Goal: Find contact information: Find contact information

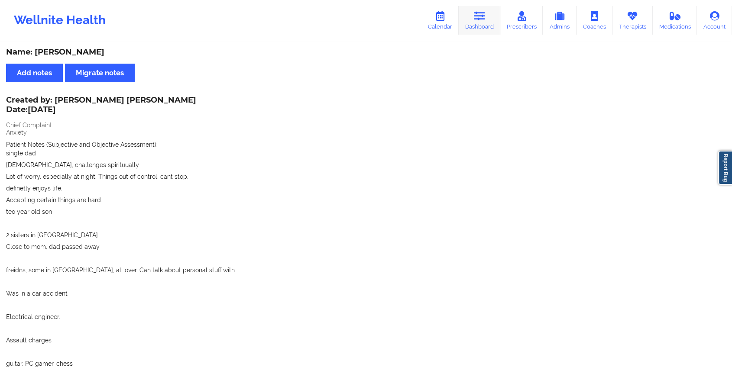
click at [480, 10] on link "Dashboard" at bounding box center [480, 20] width 42 height 29
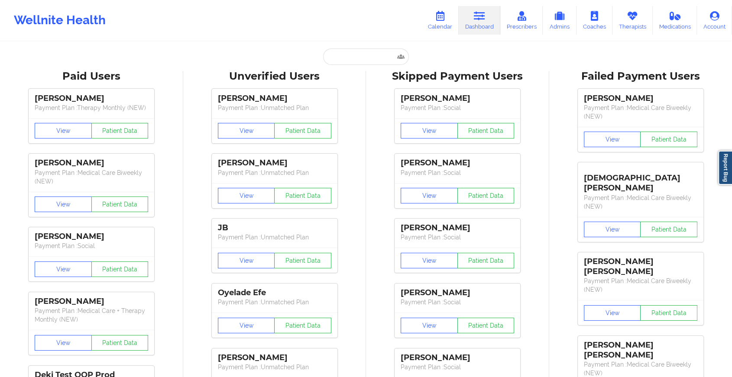
click at [358, 61] on input "a" at bounding box center [366, 57] width 86 height 16
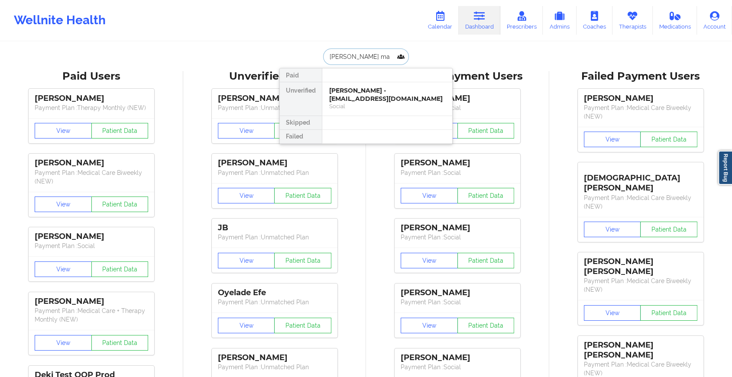
type input "[PERSON_NAME]"
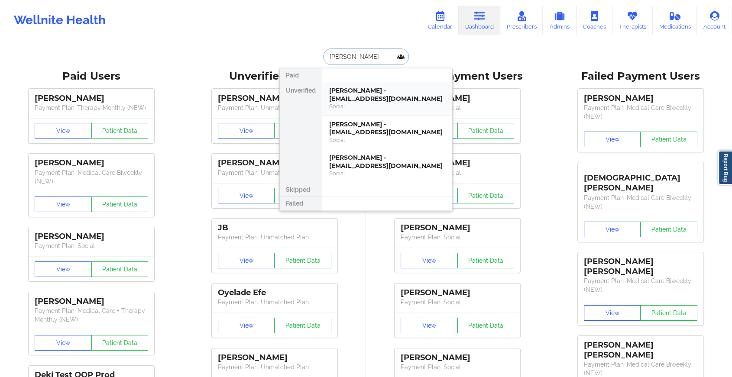
click at [362, 95] on div "[PERSON_NAME] - [EMAIL_ADDRESS][DOMAIN_NAME]" at bounding box center [387, 95] width 116 height 16
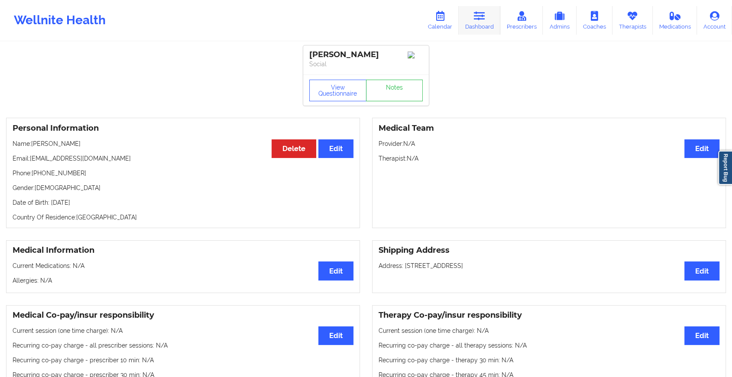
click at [473, 16] on link "Dashboard" at bounding box center [480, 20] width 42 height 29
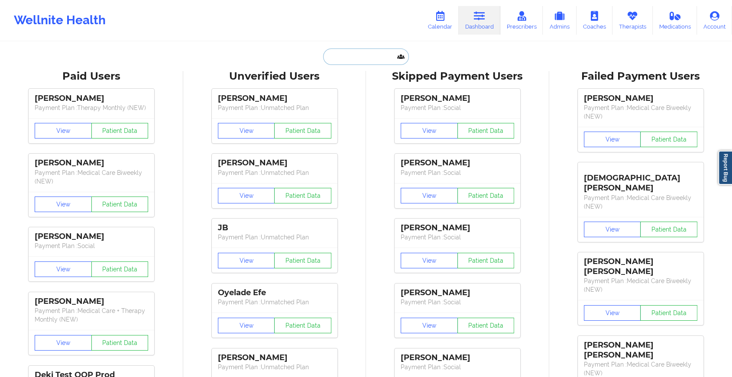
click at [368, 56] on input "text" at bounding box center [366, 57] width 86 height 16
type input "a"
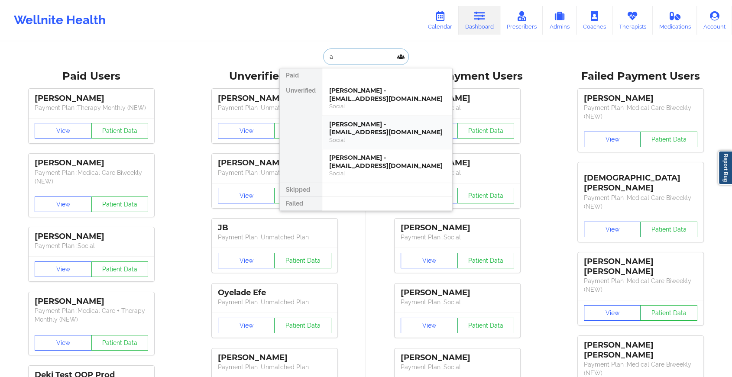
click at [376, 135] on div "[PERSON_NAME] - [EMAIL_ADDRESS][DOMAIN_NAME]" at bounding box center [387, 128] width 116 height 16
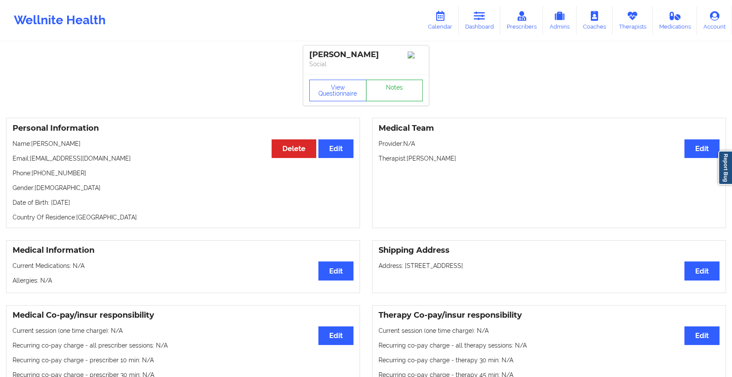
click at [389, 90] on link "Notes" at bounding box center [394, 91] width 57 height 22
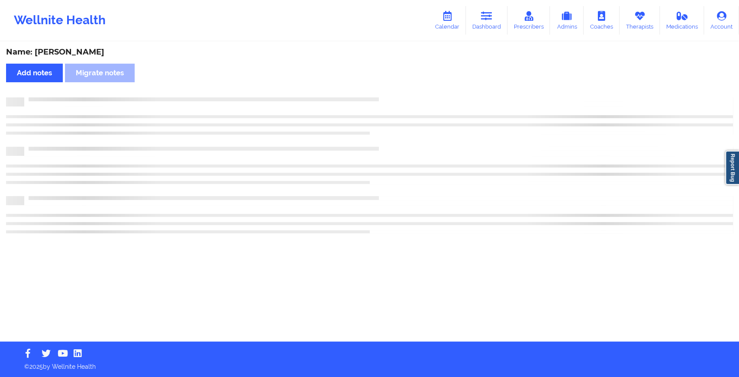
click at [389, 90] on div "Name: [PERSON_NAME] Add notes Migrate notes" at bounding box center [369, 191] width 739 height 299
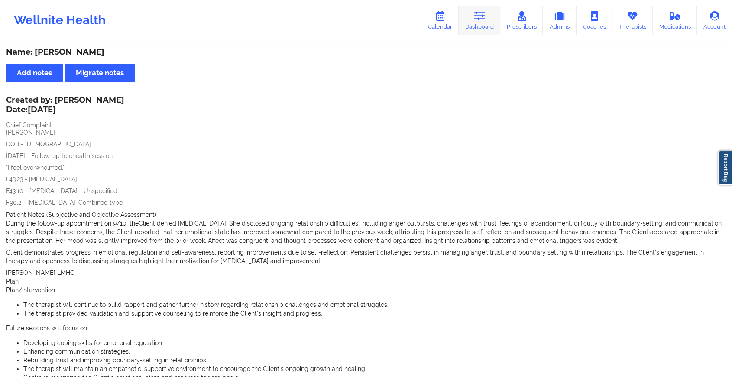
click at [472, 26] on link "Dashboard" at bounding box center [480, 20] width 42 height 29
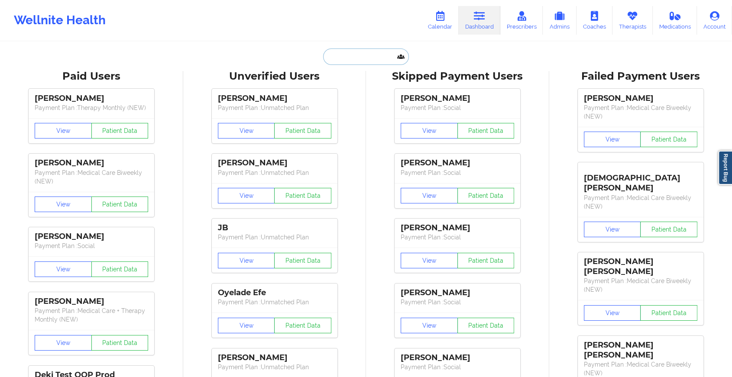
click at [386, 55] on input "text" at bounding box center [366, 57] width 86 height 16
type input "a"
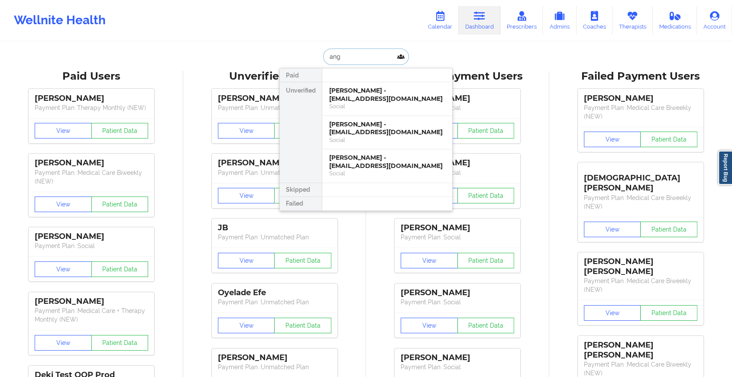
type input "ange"
click at [387, 152] on div "[PERSON_NAME] - [EMAIL_ADDRESS][DOMAIN_NAME] Social" at bounding box center [387, 165] width 130 height 33
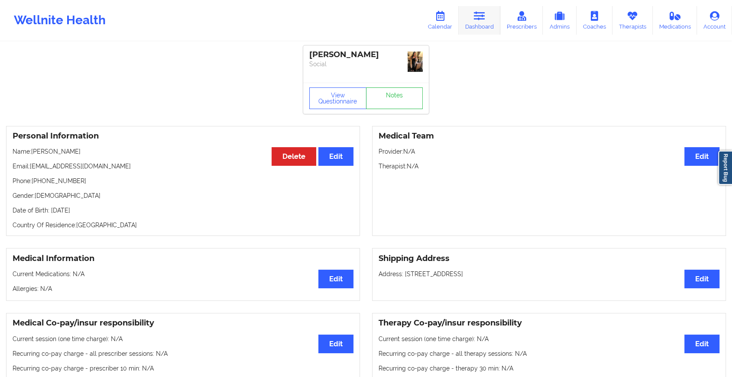
click at [477, 24] on link "Dashboard" at bounding box center [480, 20] width 42 height 29
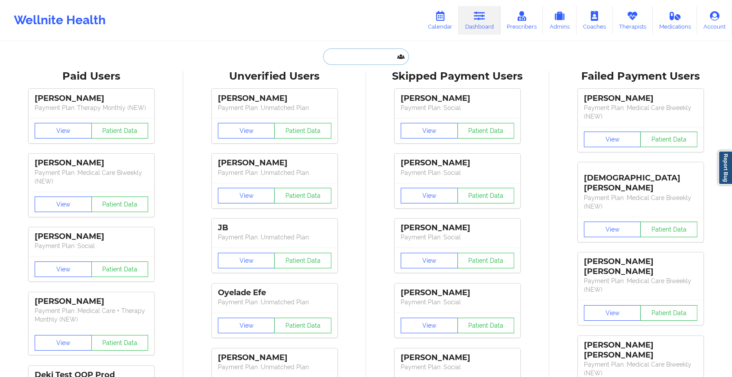
click at [366, 62] on input "text" at bounding box center [366, 57] width 86 height 16
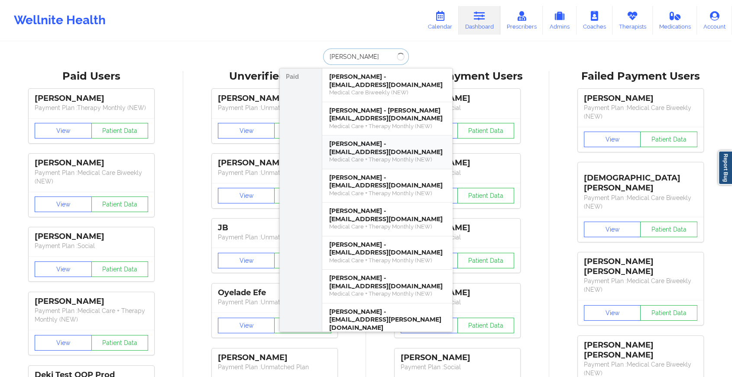
type input "[PERSON_NAME] ma"
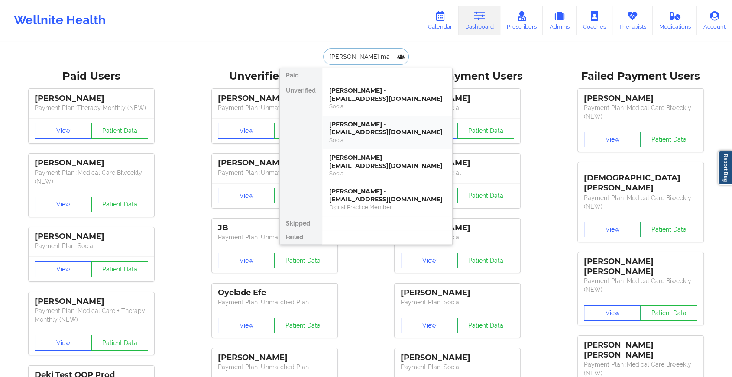
click at [375, 126] on div "[PERSON_NAME] - [EMAIL_ADDRESS][DOMAIN_NAME]" at bounding box center [387, 128] width 116 height 16
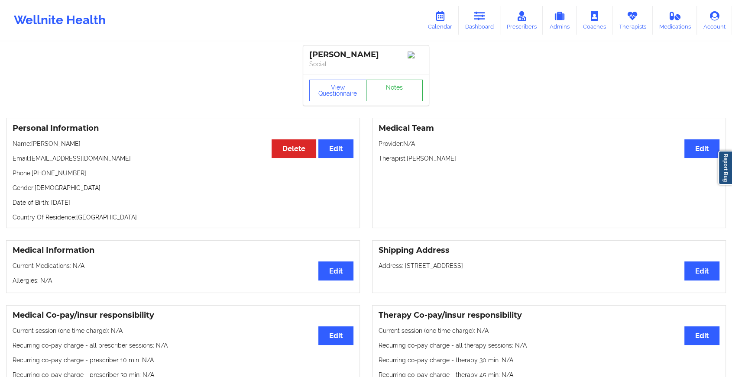
click at [390, 91] on link "Notes" at bounding box center [394, 91] width 57 height 22
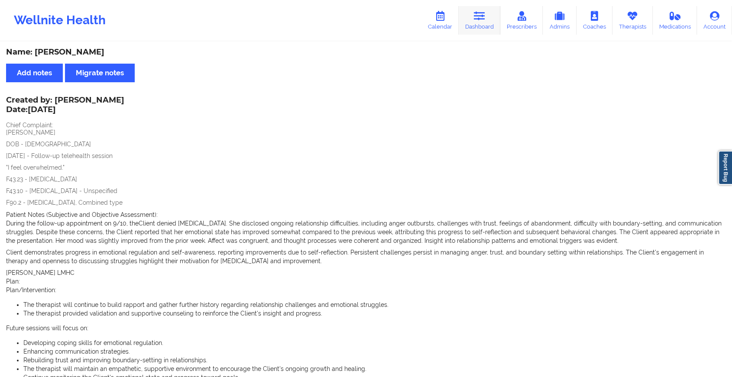
click at [489, 11] on link "Dashboard" at bounding box center [480, 20] width 42 height 29
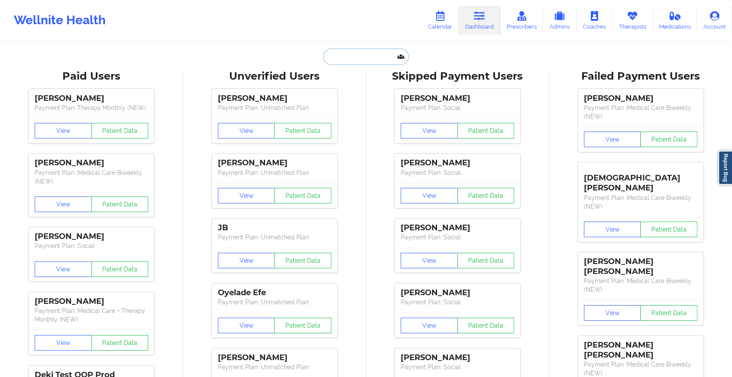
click at [368, 55] on input "text" at bounding box center [366, 57] width 86 height 16
type input "a"
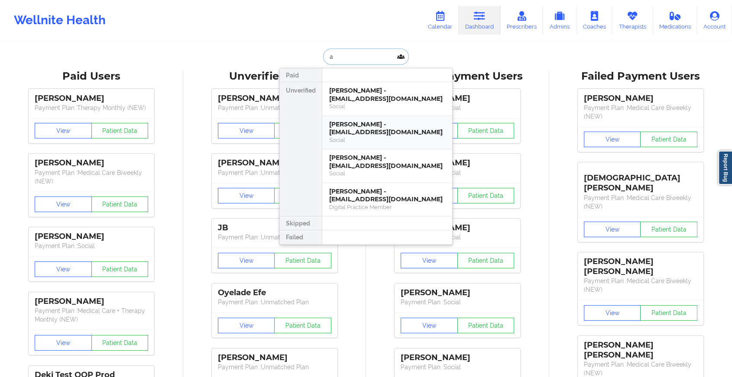
click at [374, 133] on div "[PERSON_NAME] - [EMAIL_ADDRESS][DOMAIN_NAME]" at bounding box center [387, 128] width 116 height 16
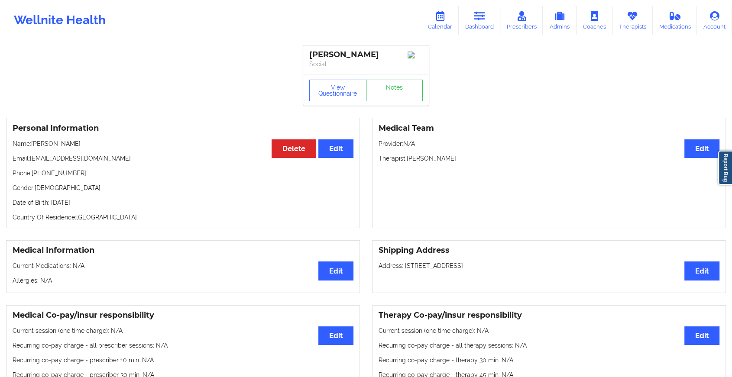
drag, startPoint x: 31, startPoint y: 159, endPoint x: 134, endPoint y: 159, distance: 102.7
click at [134, 159] on p "Email: [EMAIL_ADDRESS][DOMAIN_NAME]" at bounding box center [183, 158] width 341 height 9
copy p "[EMAIL_ADDRESS][DOMAIN_NAME]"
click at [475, 4] on div "Wellnite Health Calendar Dashboard Prescribers Admins Coaches Therapists Medica…" at bounding box center [366, 20] width 732 height 35
click at [470, 18] on link "Dashboard" at bounding box center [480, 20] width 42 height 29
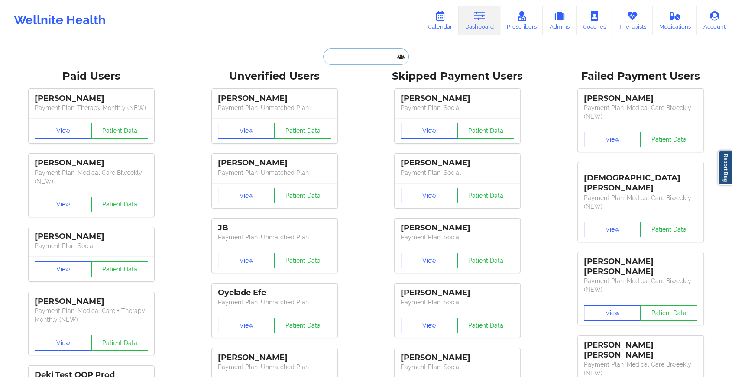
click at [357, 58] on input "text" at bounding box center [366, 57] width 86 height 16
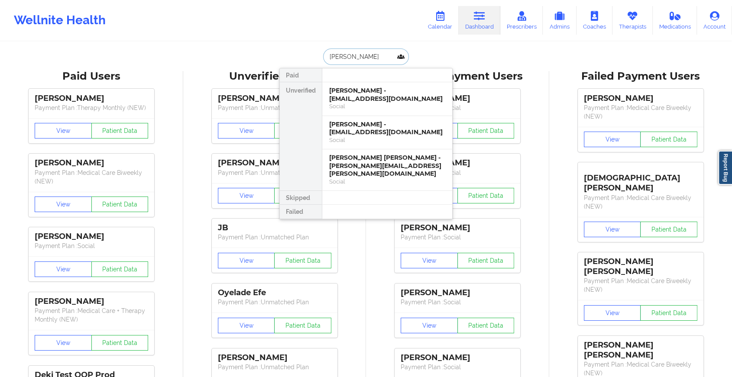
type input "[PERSON_NAME]"
click at [376, 130] on div "[PERSON_NAME] - [EMAIL_ADDRESS][DOMAIN_NAME]" at bounding box center [387, 128] width 116 height 16
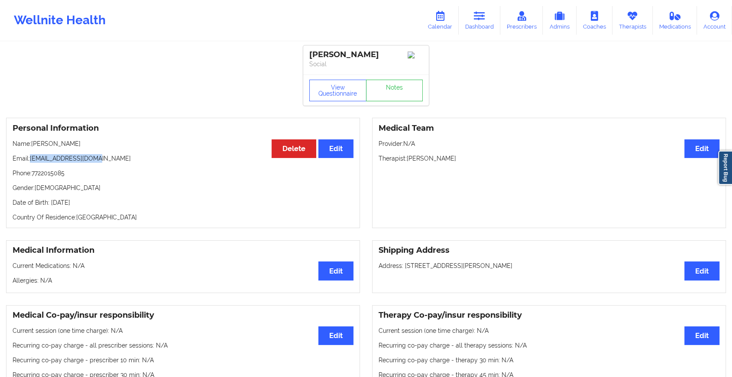
drag, startPoint x: 31, startPoint y: 159, endPoint x: 111, endPoint y: 162, distance: 80.6
click at [111, 162] on p "Email: [EMAIL_ADDRESS][DOMAIN_NAME]" at bounding box center [183, 158] width 341 height 9
copy p "[EMAIL_ADDRESS][DOMAIN_NAME]"
click at [475, 26] on link "Dashboard" at bounding box center [480, 20] width 42 height 29
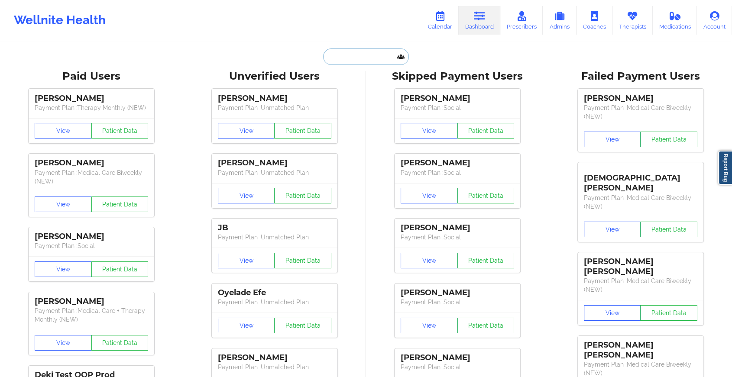
click at [363, 57] on input "text" at bounding box center [366, 57] width 86 height 16
type input "m"
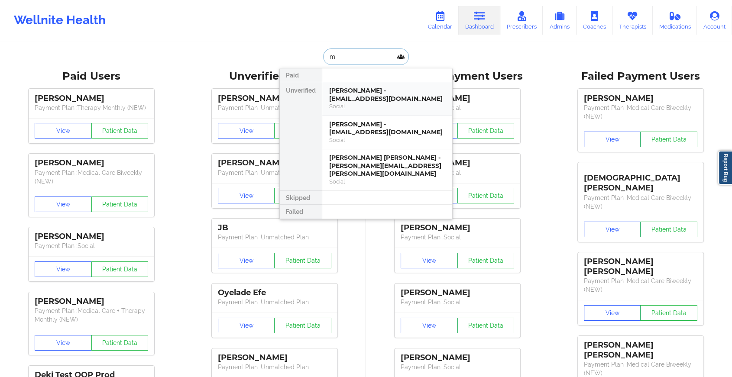
click at [340, 100] on div "[PERSON_NAME] - [EMAIL_ADDRESS][DOMAIN_NAME]" at bounding box center [387, 95] width 116 height 16
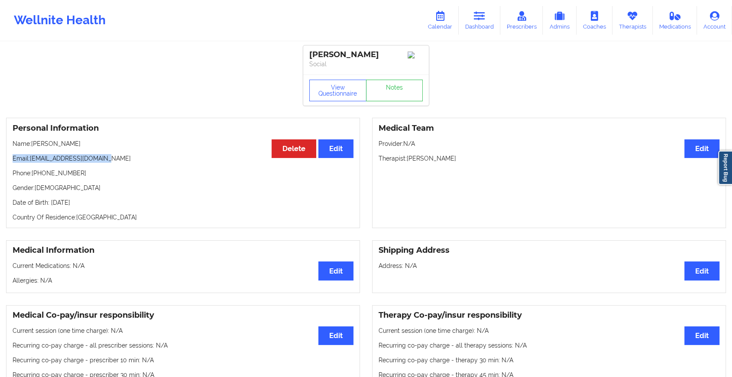
drag, startPoint x: 117, startPoint y: 159, endPoint x: 9, endPoint y: 160, distance: 107.9
click at [9, 160] on div "Personal Information Edit Delete Name: [PERSON_NAME] Email: [EMAIL_ADDRESS][DOM…" at bounding box center [183, 173] width 354 height 110
click at [120, 171] on p "Phone: [PHONE_NUMBER]" at bounding box center [183, 173] width 341 height 9
drag, startPoint x: 123, startPoint y: 165, endPoint x: 32, endPoint y: 156, distance: 91.4
click at [32, 156] on div "Personal Information Edit Delete Name: [PERSON_NAME] Email: [EMAIL_ADDRESS][DOM…" at bounding box center [183, 173] width 354 height 110
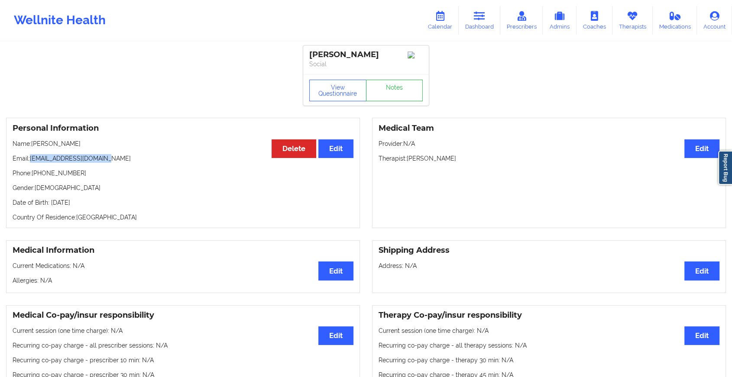
copy p "[EMAIL_ADDRESS][DOMAIN_NAME]"
